Goal: Task Accomplishment & Management: Manage account settings

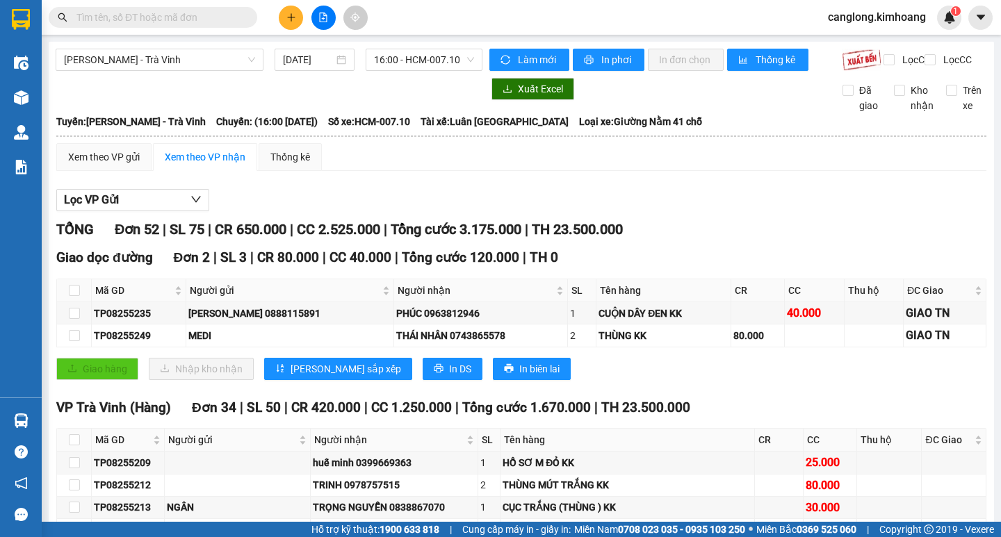
scroll to position [1488, 0]
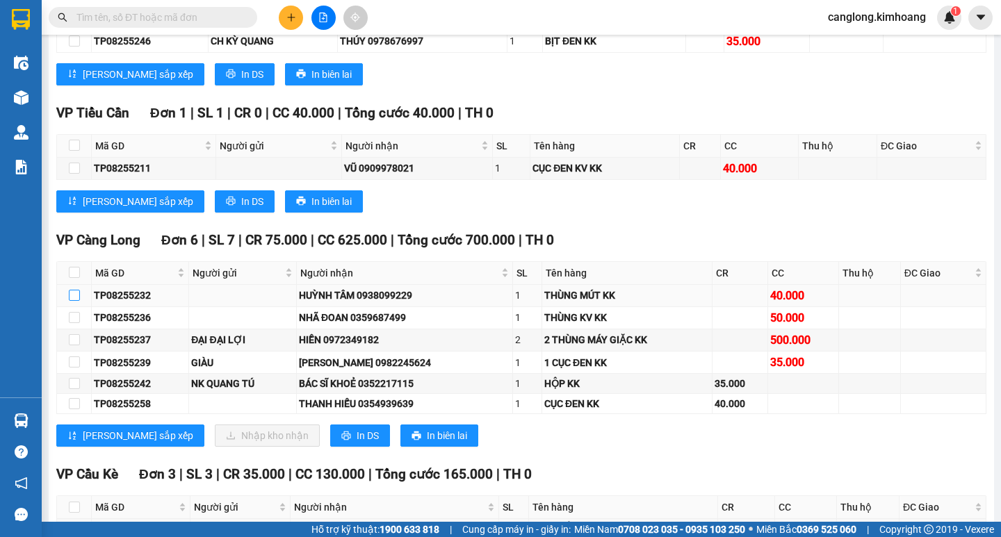
click at [72, 301] on input "checkbox" at bounding box center [74, 295] width 11 height 11
click at [76, 301] on input "checkbox" at bounding box center [74, 295] width 11 height 11
click at [79, 302] on label at bounding box center [74, 295] width 11 height 15
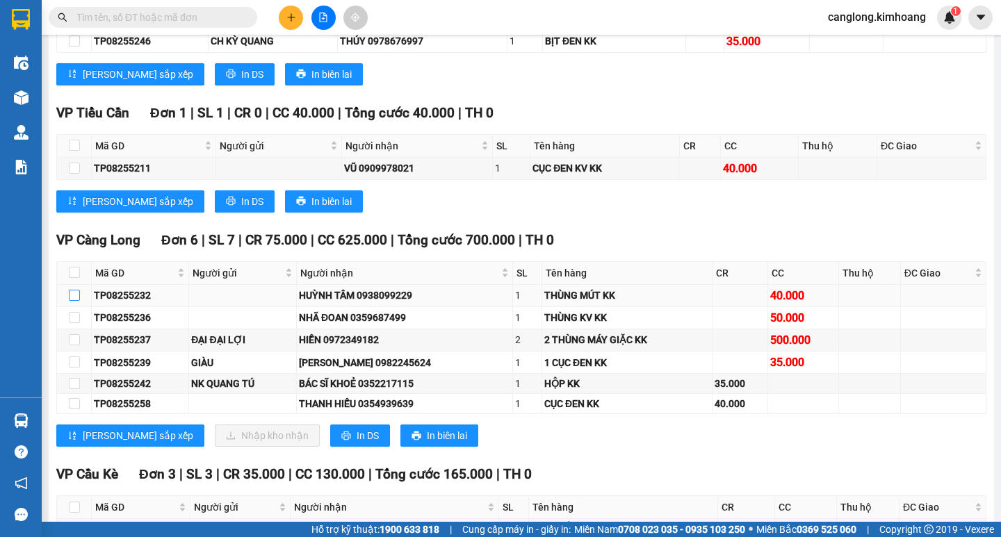
click at [79, 301] on input "checkbox" at bounding box center [74, 295] width 11 height 11
checkbox input "true"
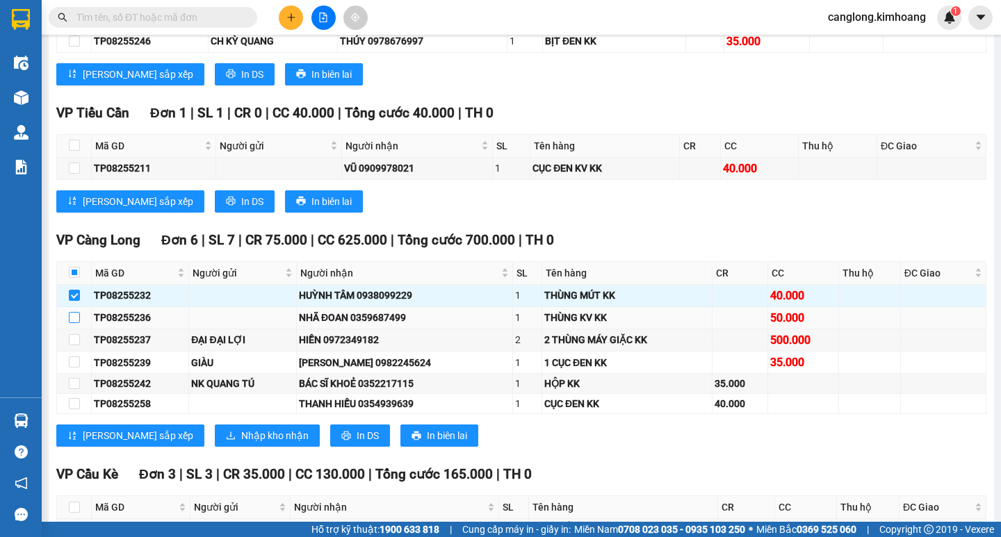
click at [76, 323] on input "checkbox" at bounding box center [74, 317] width 11 height 11
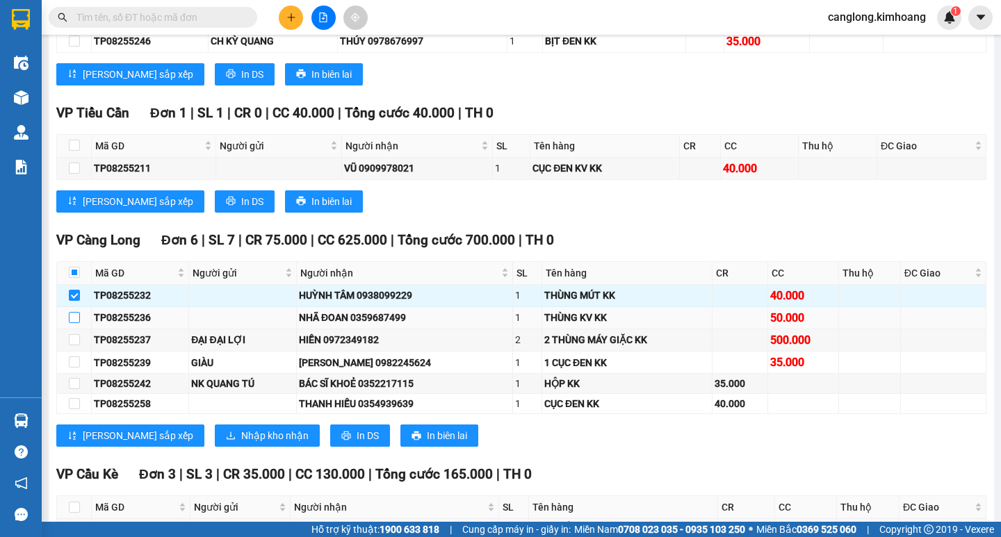
click at [76, 323] on input "checkbox" at bounding box center [74, 317] width 11 height 11
checkbox input "true"
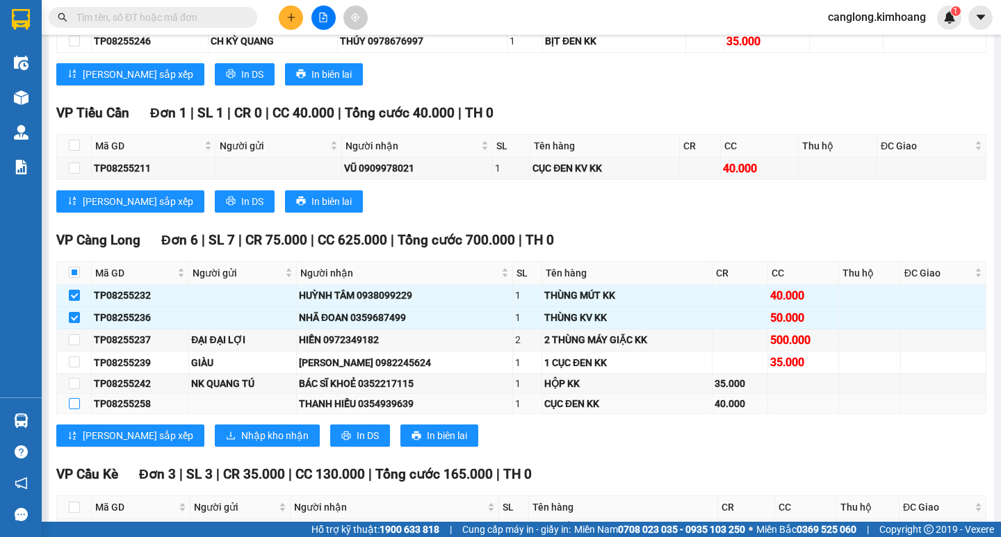
click at [72, 409] on input "checkbox" at bounding box center [74, 403] width 11 height 11
checkbox input "true"
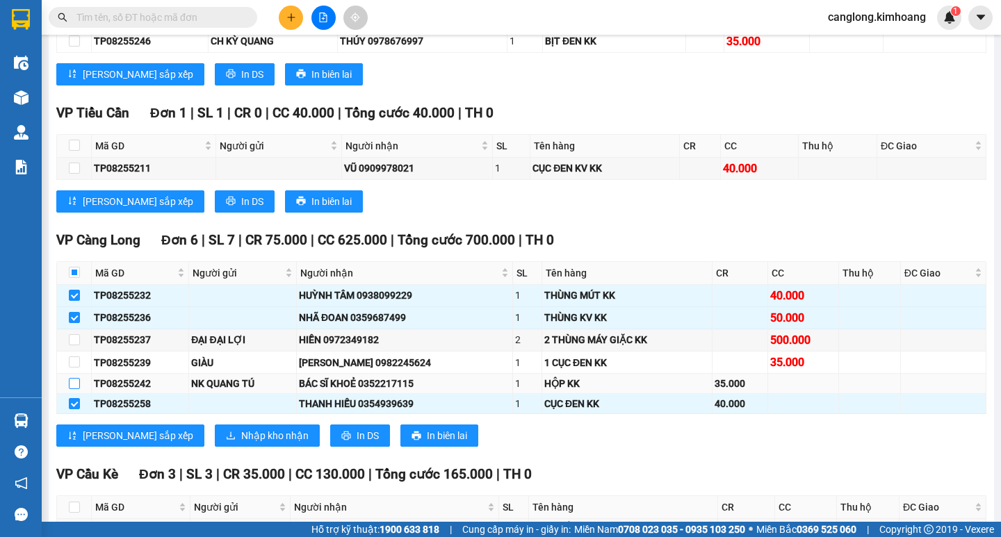
click at [73, 389] on input "checkbox" at bounding box center [74, 383] width 11 height 11
checkbox input "true"
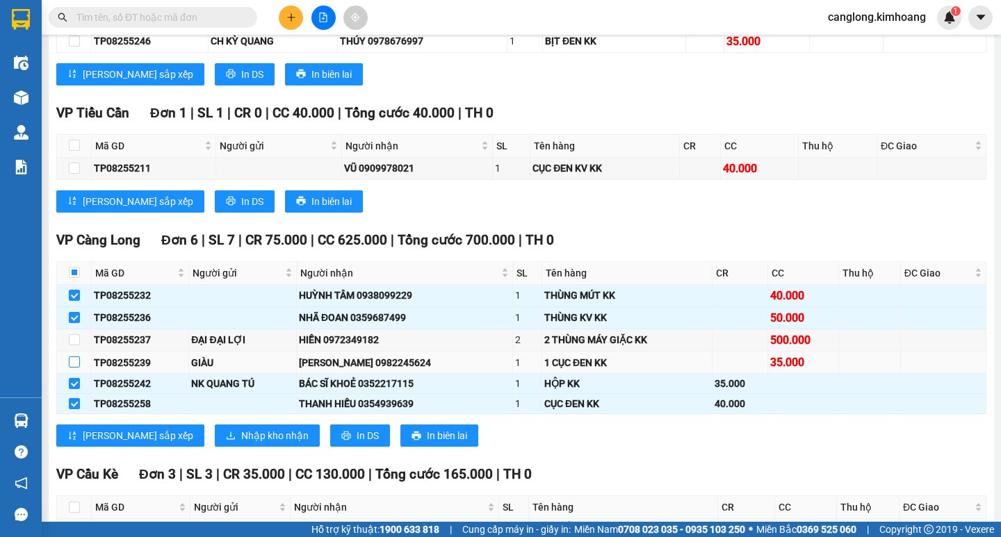
click at [76, 368] on input "checkbox" at bounding box center [74, 362] width 11 height 11
checkbox input "true"
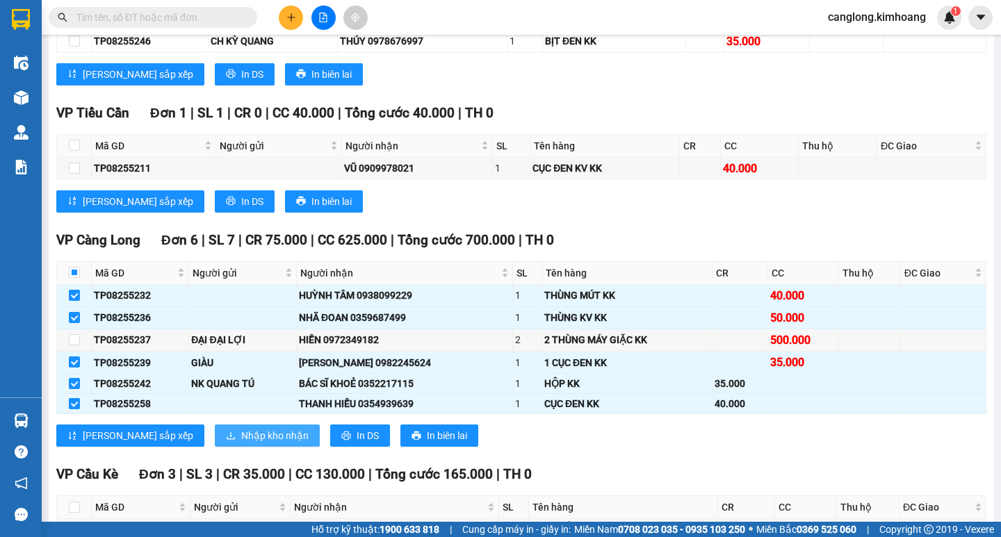
click at [241, 441] on span "Nhập kho nhận" at bounding box center [274, 435] width 67 height 15
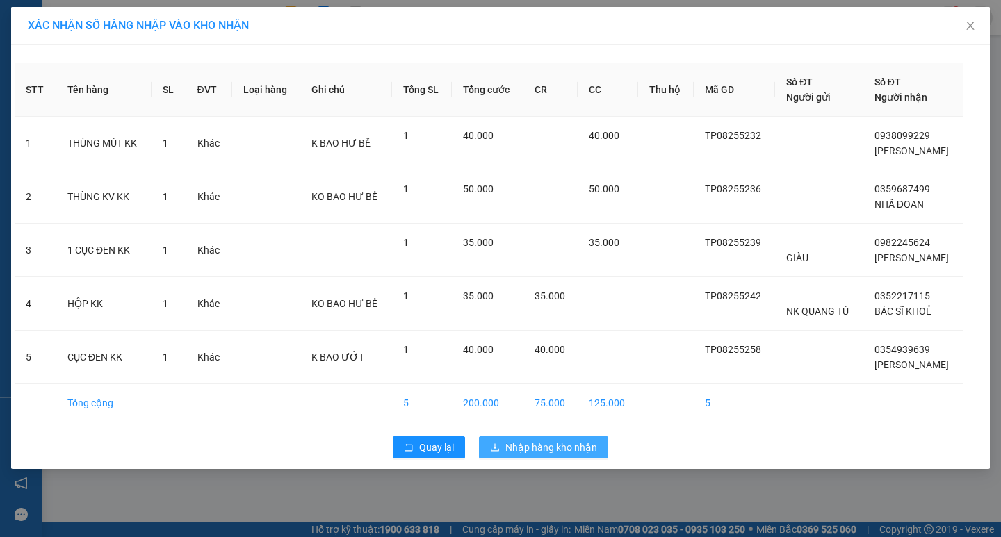
click at [551, 449] on span "Nhập hàng kho nhận" at bounding box center [551, 447] width 92 height 15
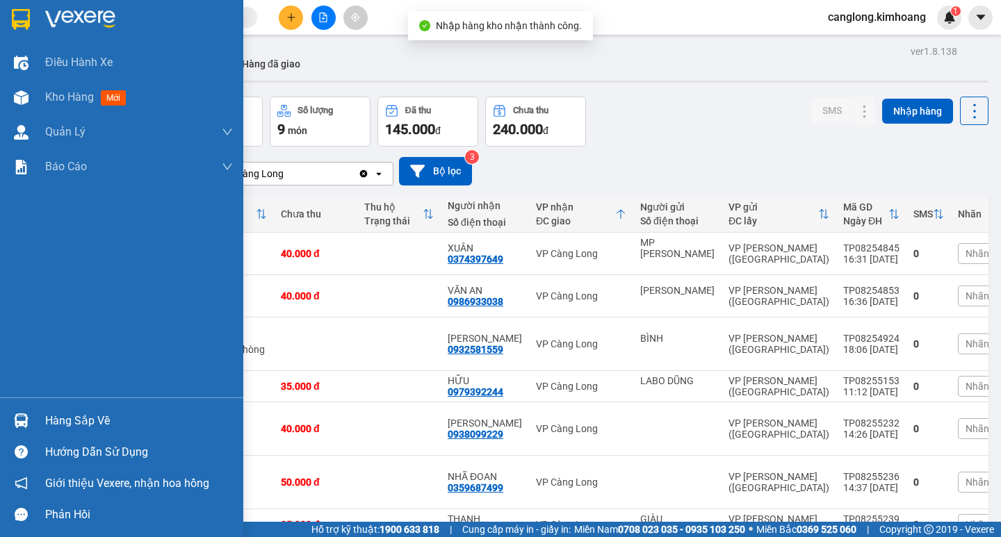
click at [105, 425] on div "Hàng sắp về" at bounding box center [139, 421] width 188 height 21
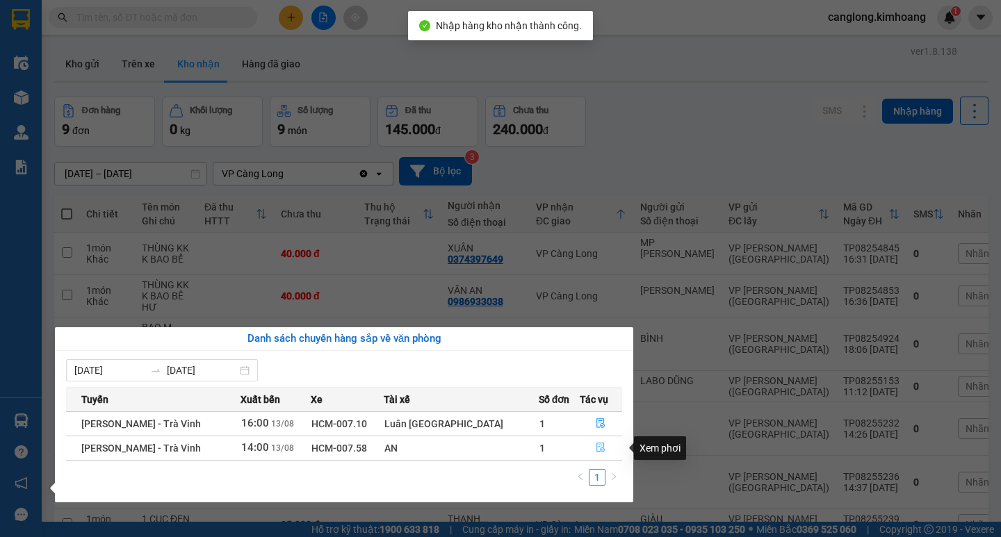
click at [599, 448] on button "button" at bounding box center [601, 448] width 42 height 22
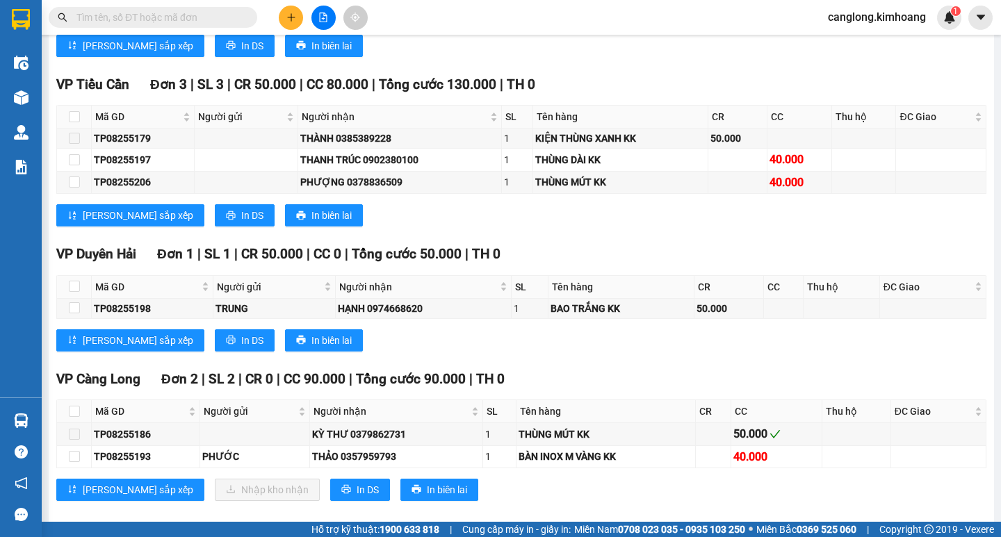
scroll to position [1043, 0]
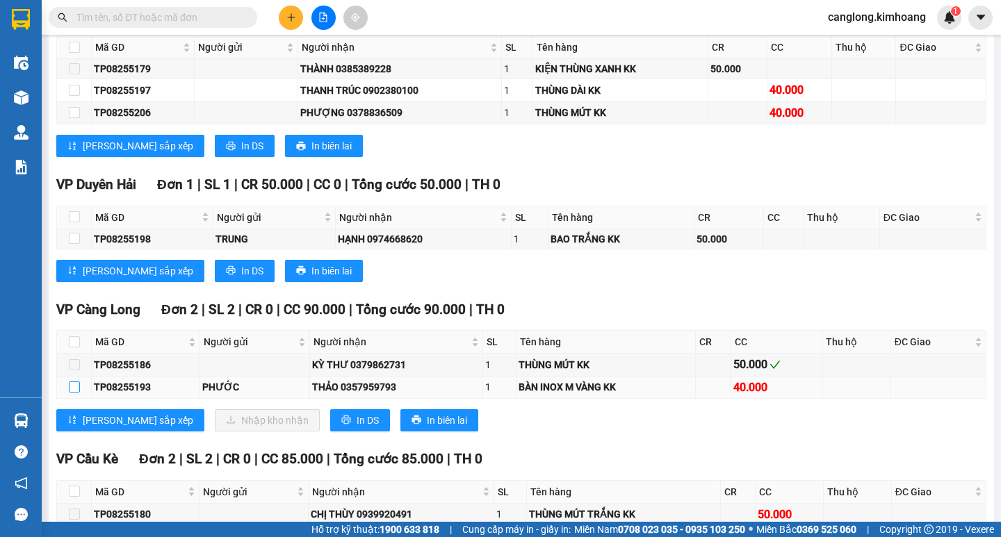
click at [73, 393] on input "checkbox" at bounding box center [74, 387] width 11 height 11
checkbox input "true"
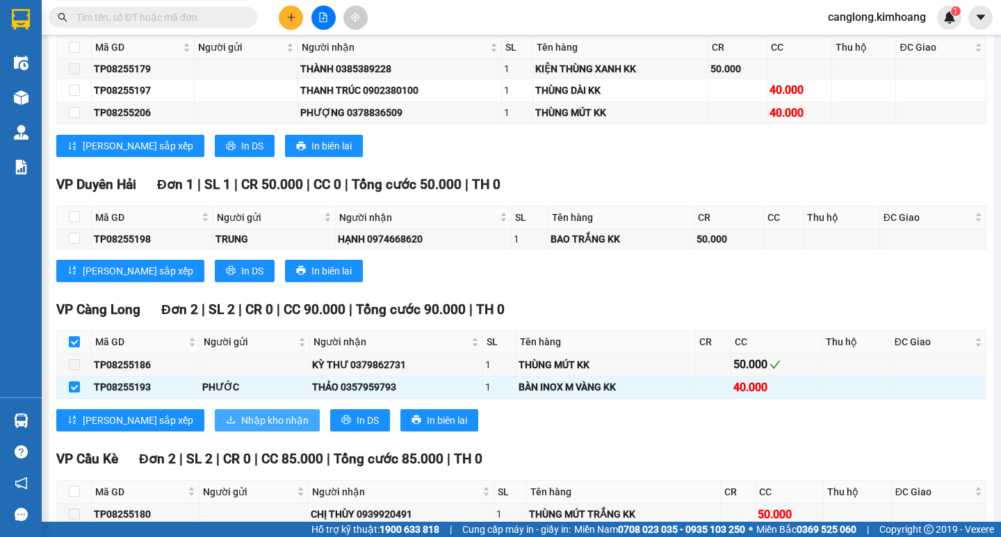
click at [241, 428] on span "Nhập kho nhận" at bounding box center [274, 420] width 67 height 15
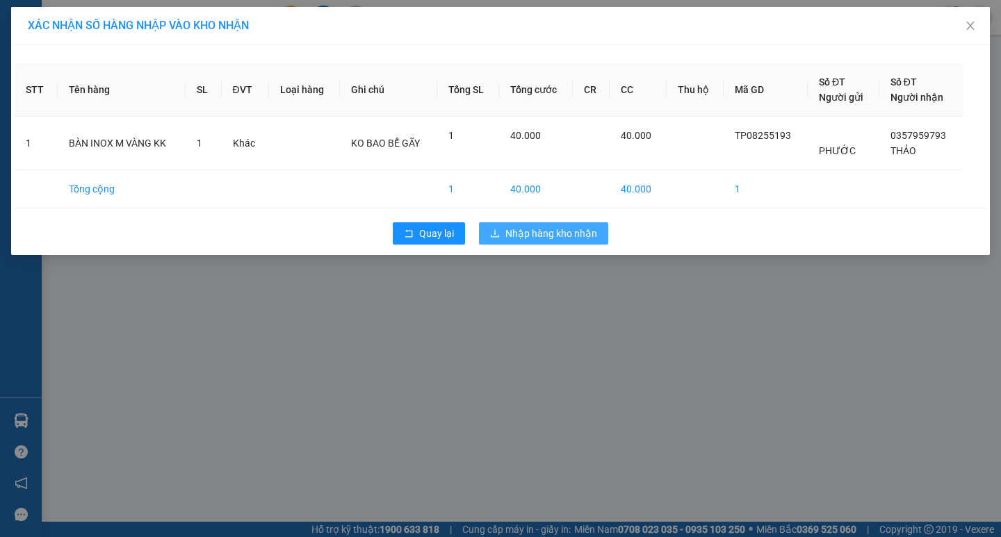
click at [553, 234] on span "Nhập hàng kho nhận" at bounding box center [551, 233] width 92 height 15
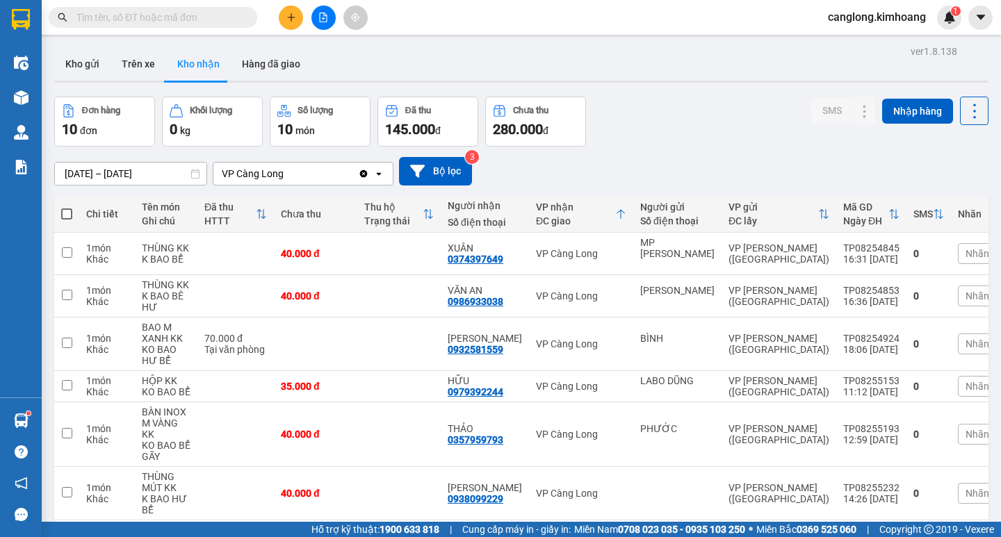
click at [210, 17] on input "text" at bounding box center [158, 17] width 164 height 15
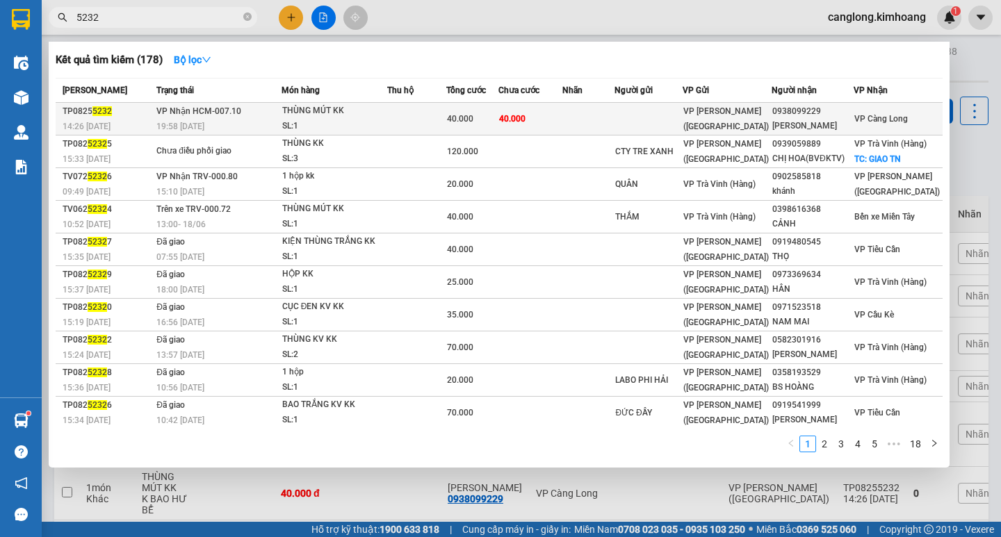
type input "5232"
click at [731, 116] on span "VP [PERSON_NAME] ([GEOGRAPHIC_DATA])" at bounding box center [726, 118] width 86 height 25
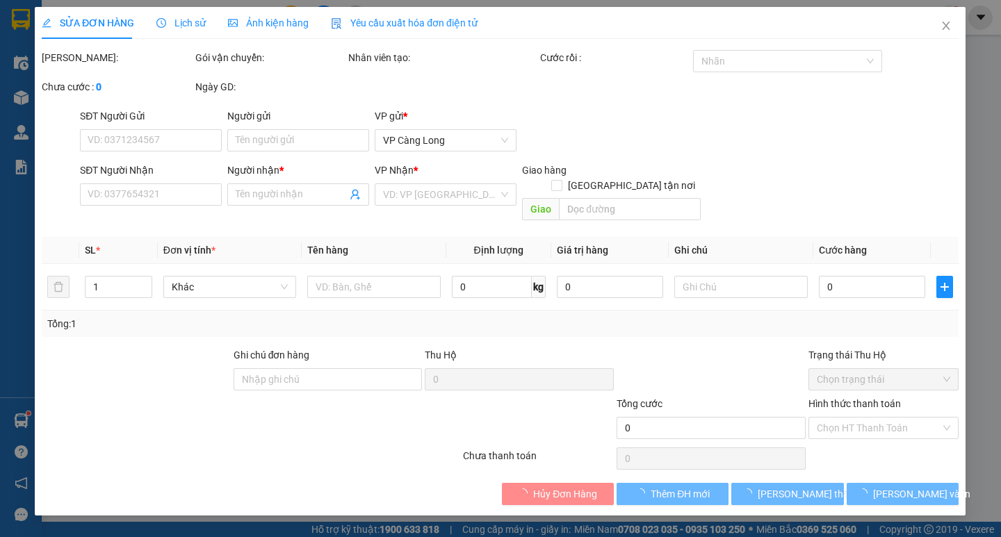
type input "0938099229"
type input "[PERSON_NAME]"
type input "40.000"
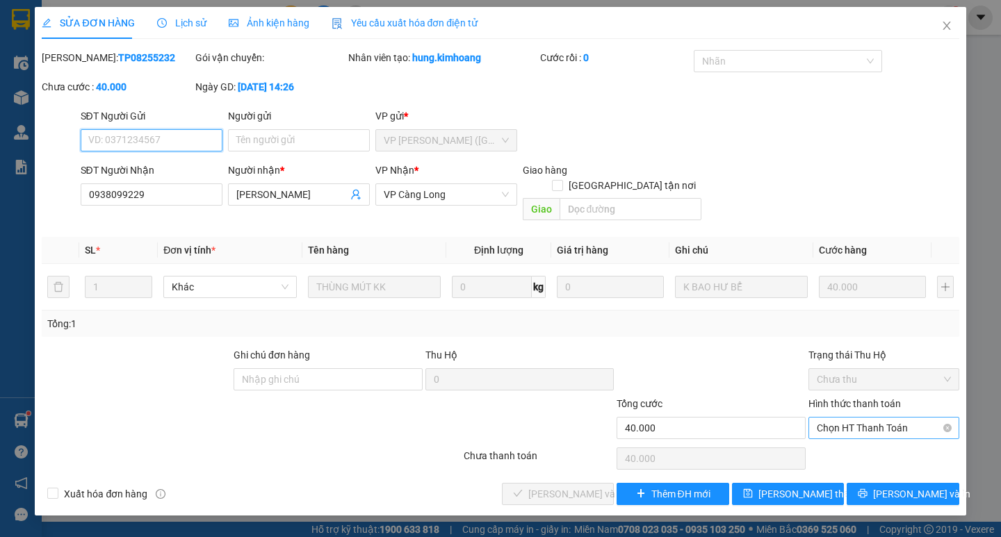
drag, startPoint x: 891, startPoint y: 414, endPoint x: 904, endPoint y: 412, distance: 12.6
click at [897, 418] on span "Chọn HT Thanh Toán" at bounding box center [884, 428] width 134 height 21
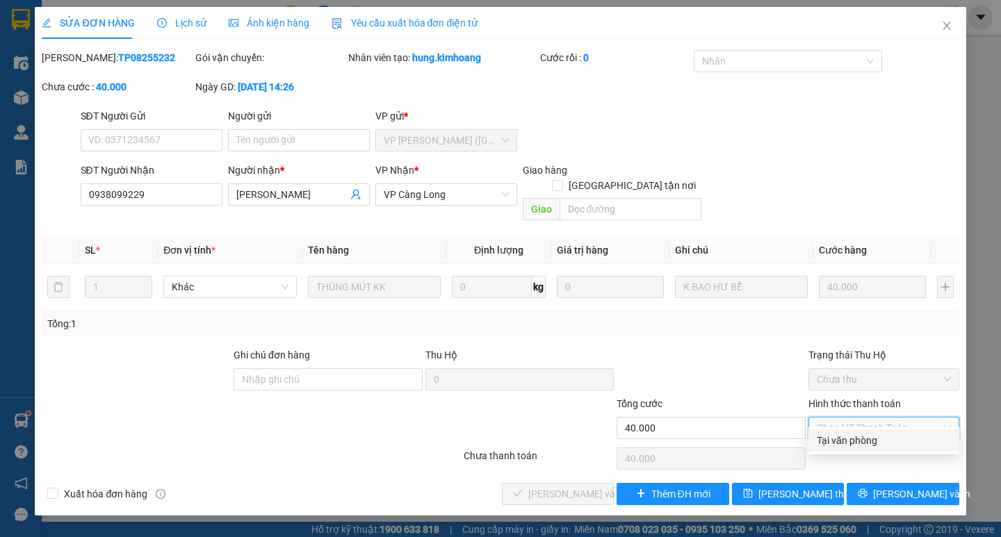
click at [908, 431] on div "Tại văn phòng" at bounding box center [883, 441] width 151 height 22
type input "0"
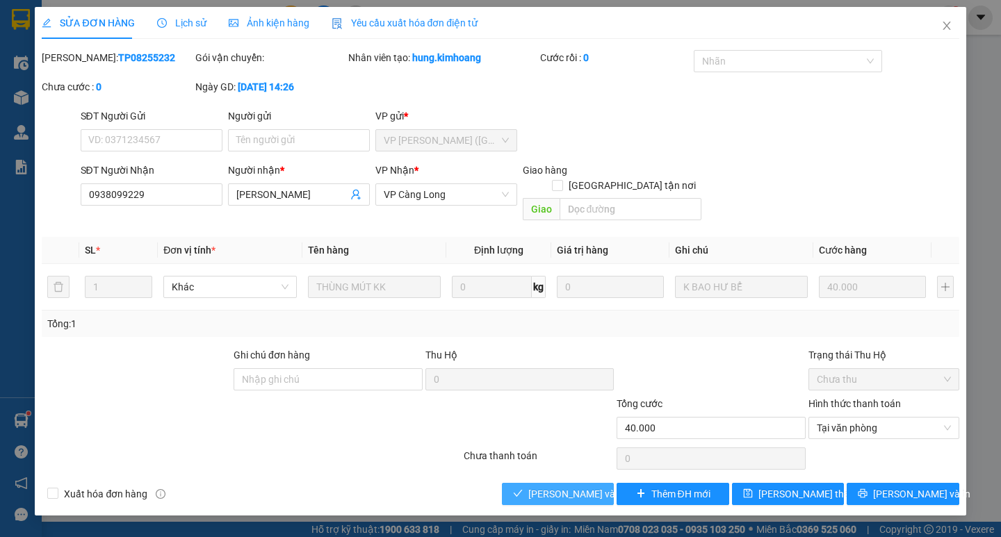
drag, startPoint x: 587, startPoint y: 484, endPoint x: 596, endPoint y: 483, distance: 9.1
click at [587, 487] on span "[PERSON_NAME] và Giao hàng" at bounding box center [594, 494] width 133 height 15
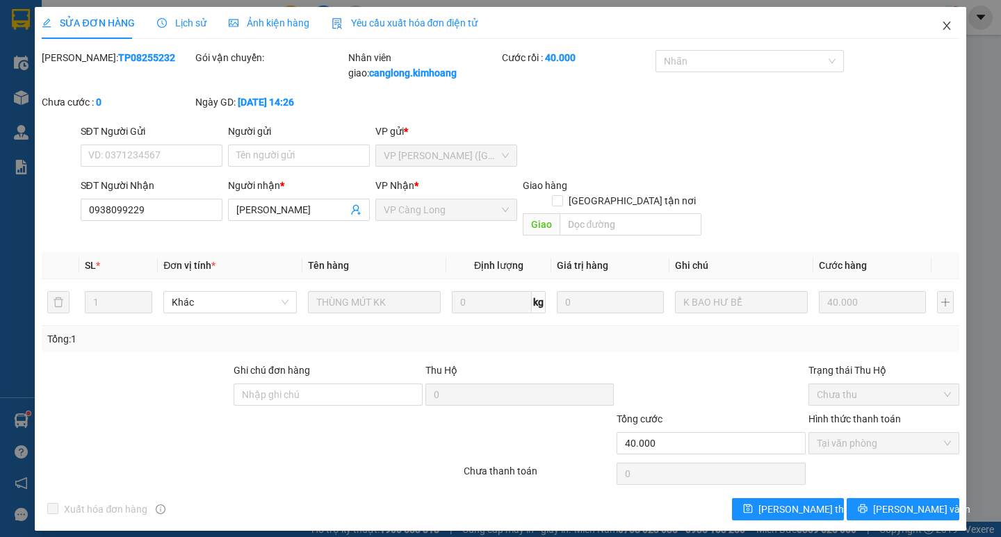
click at [942, 31] on icon "close" at bounding box center [946, 25] width 11 height 11
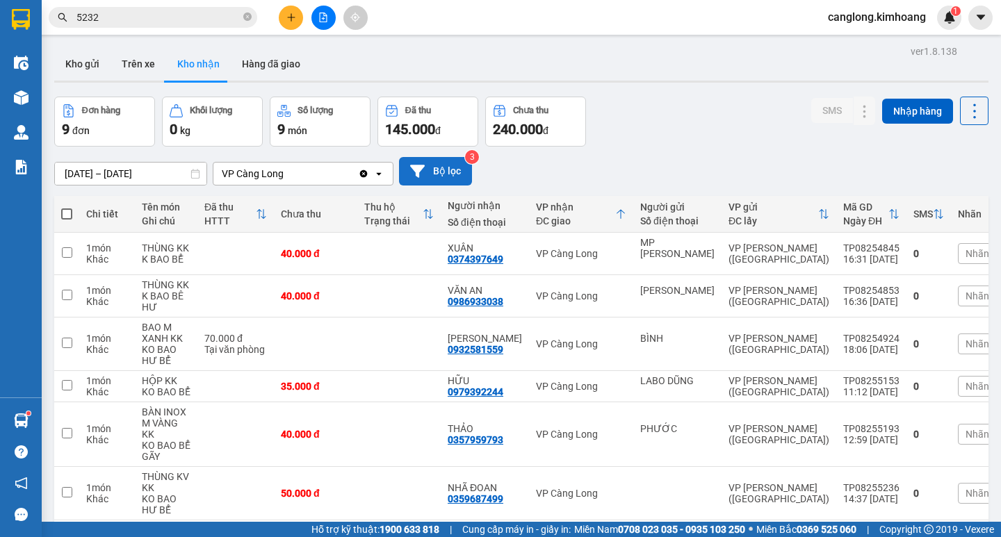
click at [449, 170] on button "Bộ lọc" at bounding box center [435, 171] width 73 height 29
click at [449, 170] on div at bounding box center [500, 268] width 1001 height 537
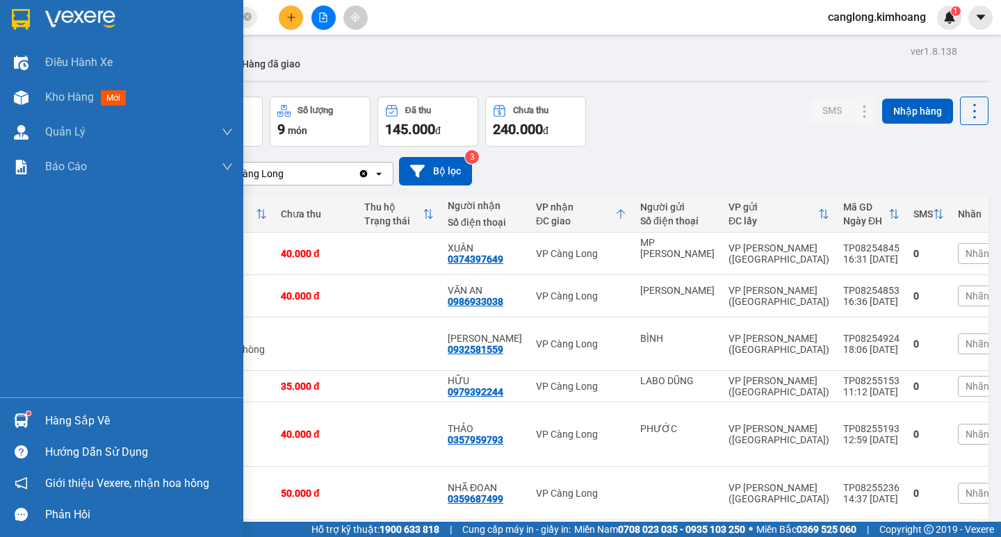
click at [38, 416] on div "Hàng sắp về" at bounding box center [121, 420] width 243 height 31
